Goal: Information Seeking & Learning: Understand process/instructions

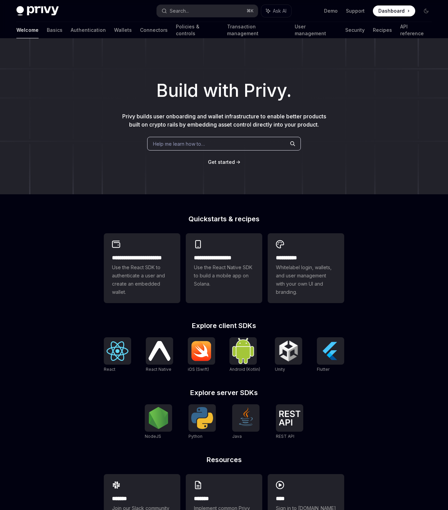
click at [198, 144] on span "Help me learn how to…" at bounding box center [179, 143] width 52 height 7
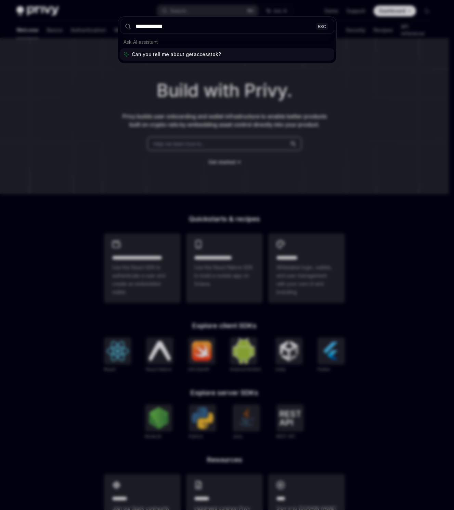
type input "**********"
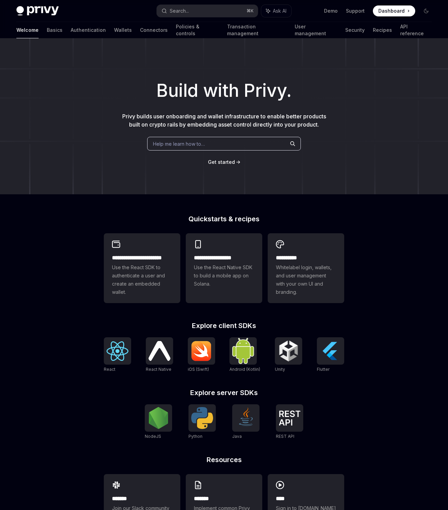
type textarea "*"
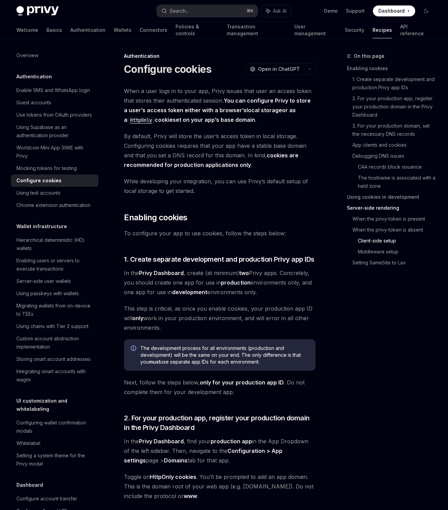
scroll to position [1919, 0]
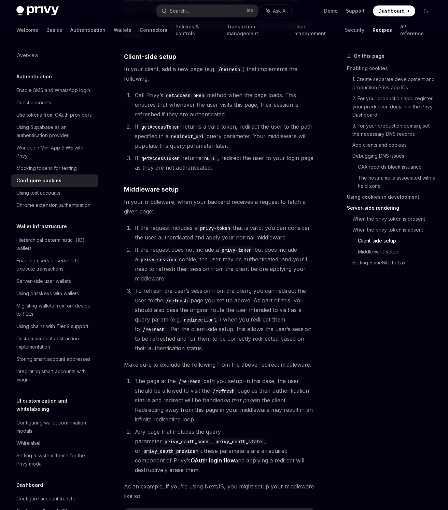
drag, startPoint x: 135, startPoint y: 228, endPoint x: 305, endPoint y: 240, distance: 170.3
click at [305, 240] on li "If the request includes a privy-token that is valid, you can consider the user …" at bounding box center [224, 232] width 183 height 19
click at [186, 244] on ol "If the request includes a privy-token that is valid, you can consider the user …" at bounding box center [220, 288] width 192 height 130
drag, startPoint x: 134, startPoint y: 247, endPoint x: 184, endPoint y: 280, distance: 59.8
click at [184, 280] on li "If the request does not include a privy-token but does include a privy-session …" at bounding box center [224, 264] width 183 height 38
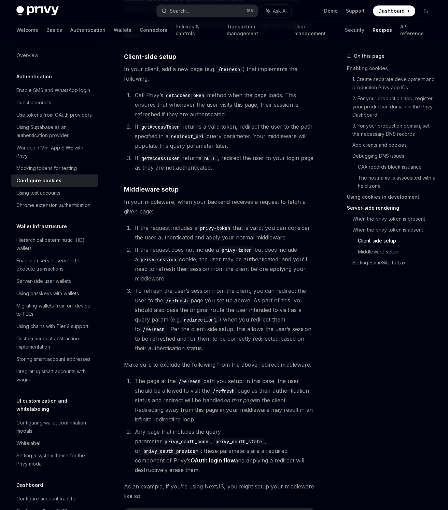
click at [171, 274] on li "If the request does not include a privy-token but does include a privy-session …" at bounding box center [224, 264] width 183 height 38
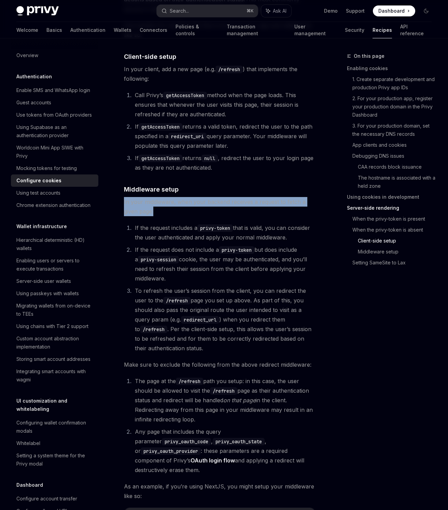
drag, startPoint x: 123, startPoint y: 201, endPoint x: 213, endPoint y: 215, distance: 90.6
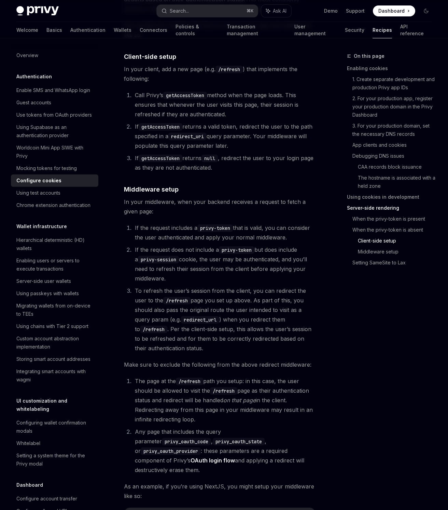
drag, startPoint x: 134, startPoint y: 227, endPoint x: 288, endPoint y: 235, distance: 154.3
click at [288, 235] on li "If the request includes a privy-token that is valid, you can consider the user …" at bounding box center [224, 232] width 183 height 19
drag, startPoint x: 134, startPoint y: 250, endPoint x: 275, endPoint y: 277, distance: 143.1
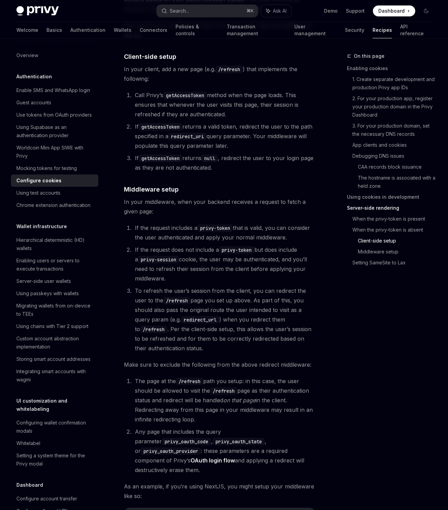
click at [275, 277] on li "If the request does not include a privy-token but does include a privy-session …" at bounding box center [224, 264] width 183 height 38
click at [225, 270] on li "If the request does not include a privy-token but does include a privy-session …" at bounding box center [224, 264] width 183 height 38
drag, startPoint x: 223, startPoint y: 249, endPoint x: 257, endPoint y: 247, distance: 34.2
click at [257, 247] on li "If the request does not include a privy-token but does include a privy-session …" at bounding box center [224, 264] width 183 height 38
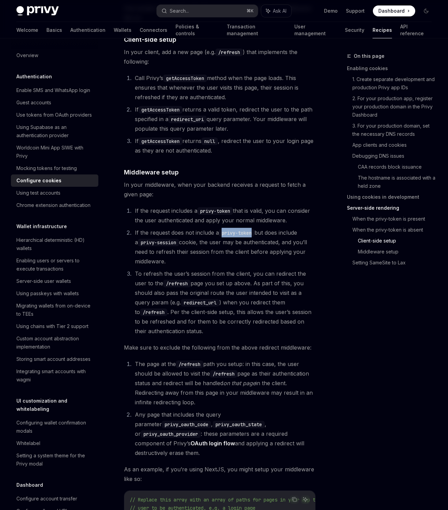
scroll to position [1863, 0]
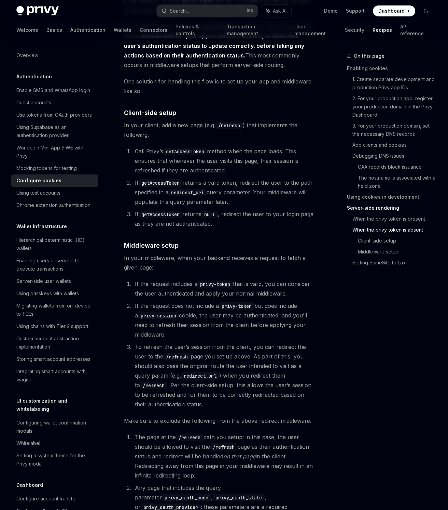
click at [192, 301] on li "If the request does not include a privy-token but does include a privy-session …" at bounding box center [224, 320] width 183 height 38
drag, startPoint x: 223, startPoint y: 307, endPoint x: 256, endPoint y: 305, distance: 33.3
click at [255, 305] on code "privy-token" at bounding box center [237, 306] width 36 height 8
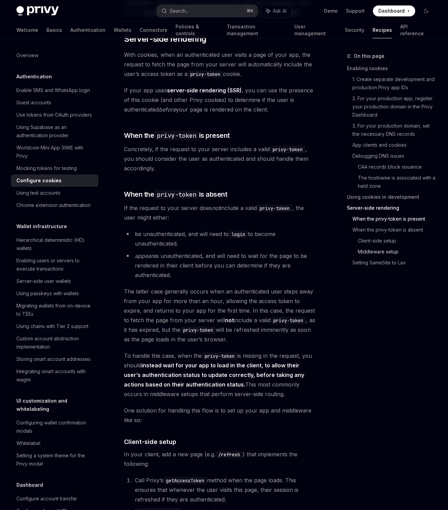
scroll to position [1662, 0]
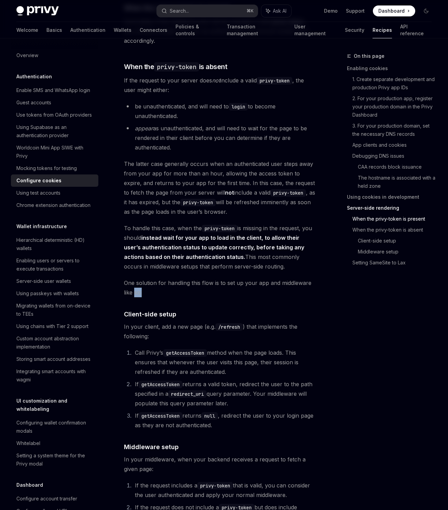
drag, startPoint x: 147, startPoint y: 293, endPoint x: 134, endPoint y: 291, distance: 12.8
click at [134, 291] on span "One solution for handling this flow is to set up your app and middleware like s…" at bounding box center [220, 287] width 192 height 19
click at [132, 290] on span "One solution for handling this flow is to set up your app and middleware like s…" at bounding box center [220, 287] width 192 height 19
drag, startPoint x: 125, startPoint y: 280, endPoint x: 161, endPoint y: 298, distance: 40.4
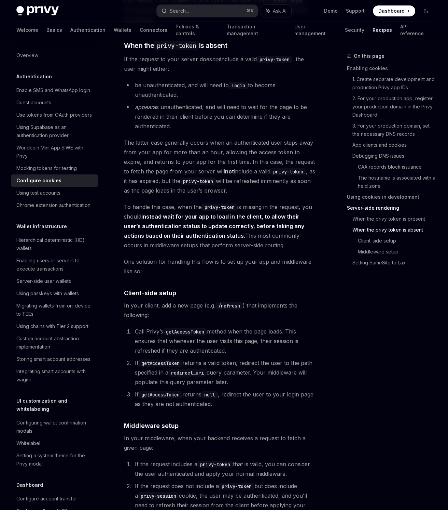
scroll to position [1687, 0]
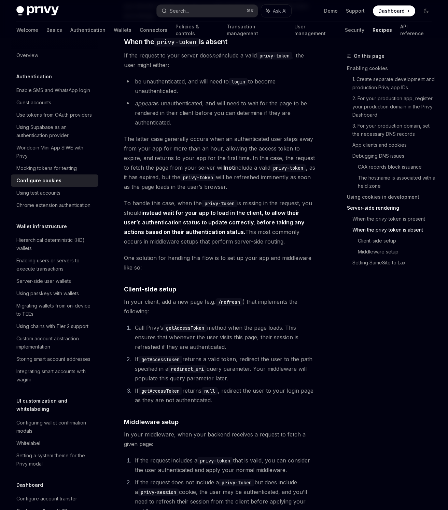
click at [185, 327] on code "getAccessToken" at bounding box center [185, 328] width 44 height 8
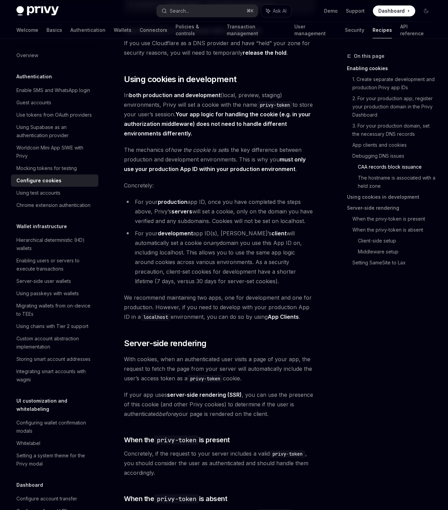
scroll to position [1104, 0]
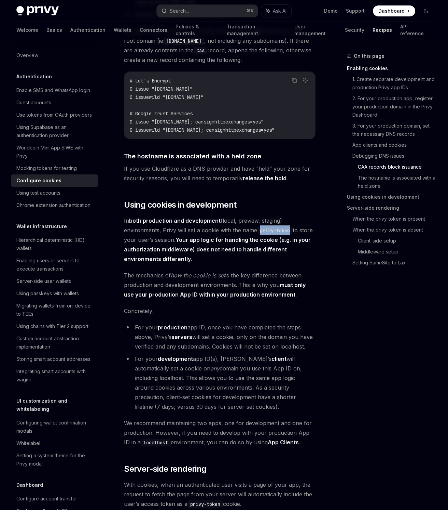
drag, startPoint x: 259, startPoint y: 231, endPoint x: 291, endPoint y: 229, distance: 31.5
click at [291, 229] on code "privy-token" at bounding box center [275, 231] width 36 height 8
click at [204, 266] on div "When a user logs in to your app, Privy issues that user an access token that st…" at bounding box center [220, 422] width 192 height 2881
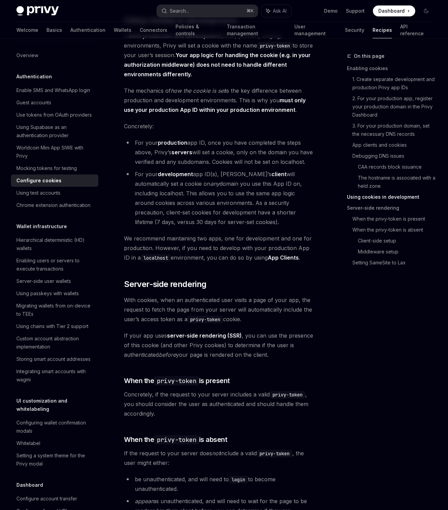
scroll to position [1313, 0]
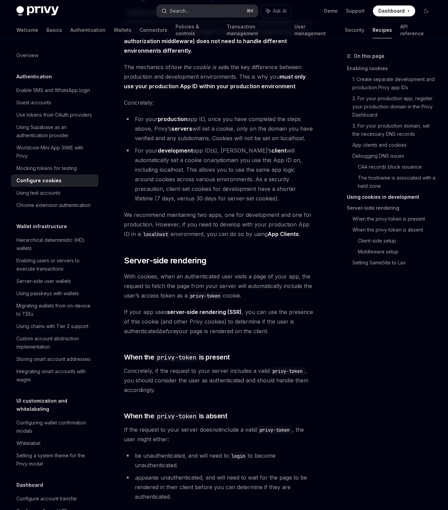
click at [185, 12] on div "Search..." at bounding box center [179, 11] width 19 height 8
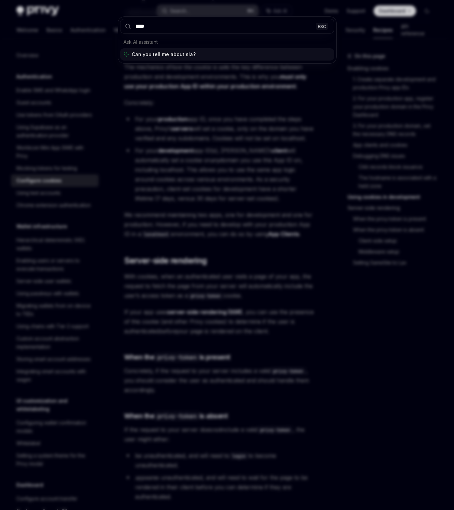
type input "*****"
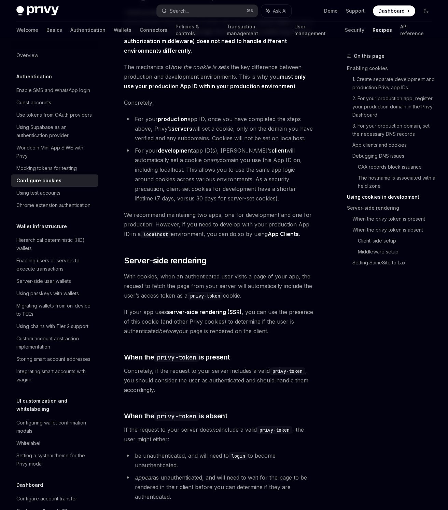
type textarea "*"
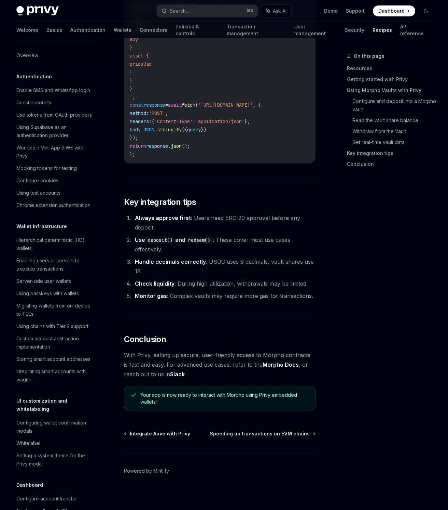
scroll to position [843, 0]
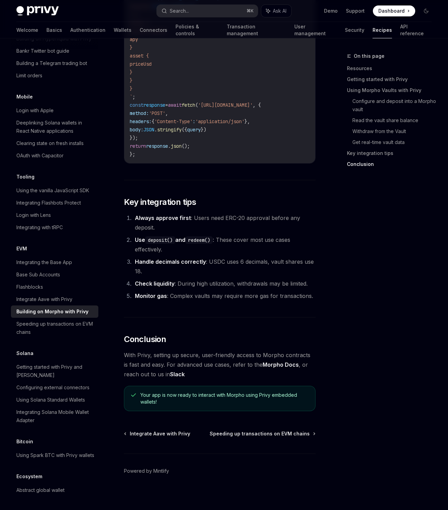
click at [182, 371] on link "Slack" at bounding box center [177, 374] width 15 height 7
